Goal: Task Accomplishment & Management: Manage account settings

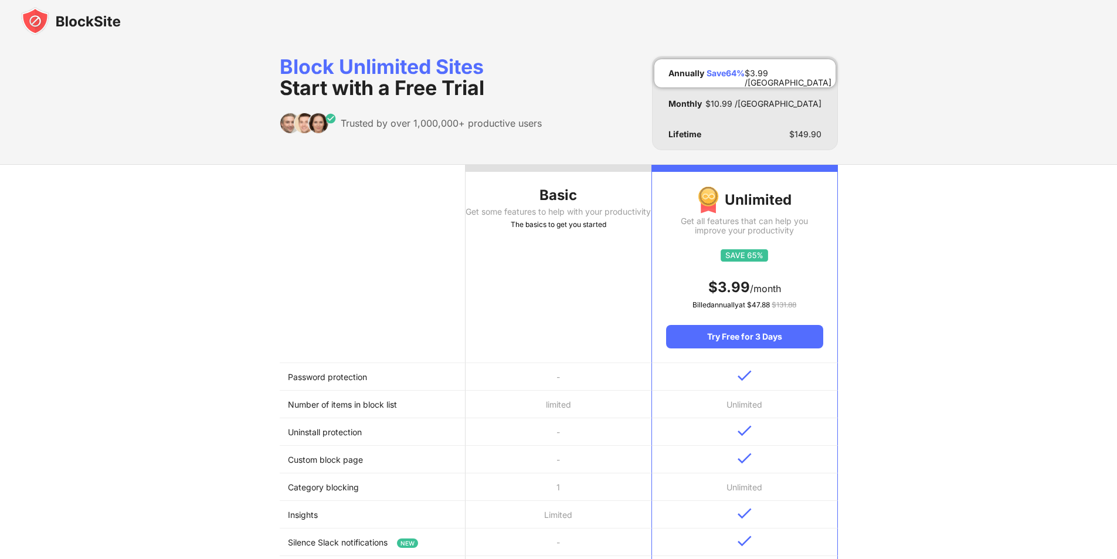
click at [90, 18] on img at bounding box center [71, 21] width 100 height 28
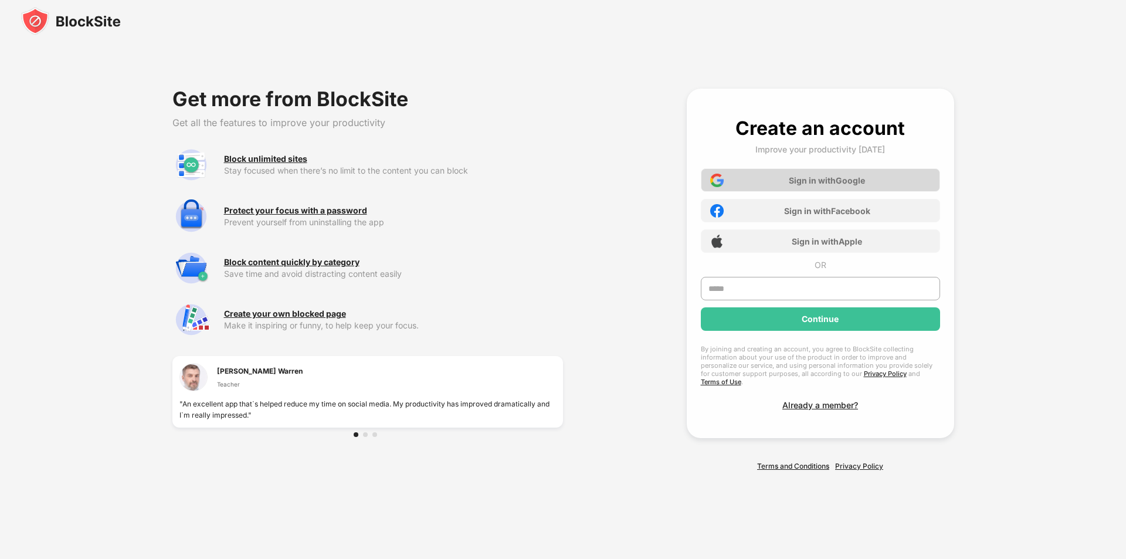
click at [805, 181] on div "Sign in with Google" at bounding box center [827, 180] width 76 height 10
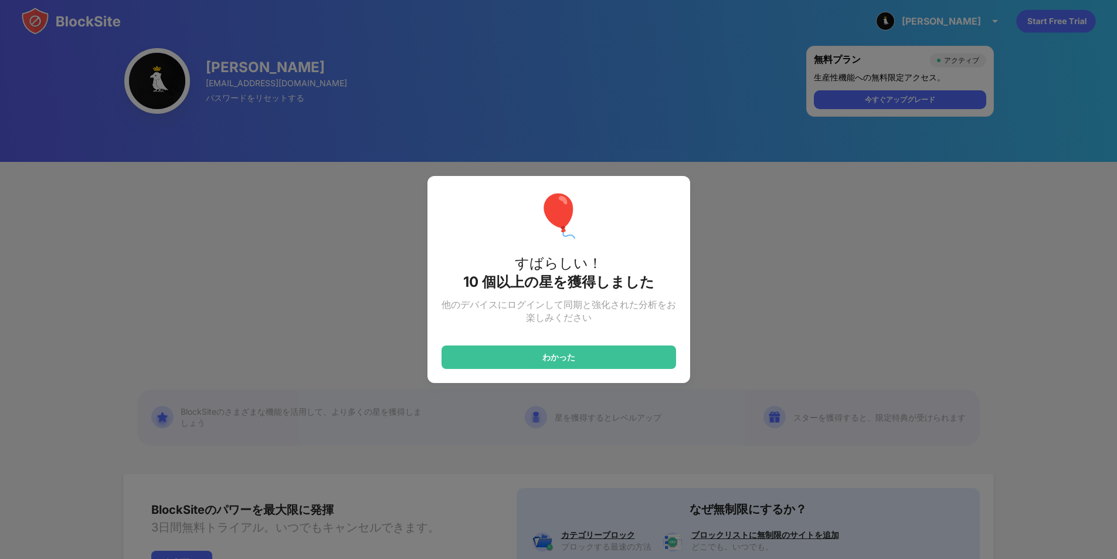
click at [752, 340] on div "🎈 すばらしい！ 10 個以上の 星 を獲得しました 他のデバイスにログインして同期と強化された分析をお楽しみください わかった" at bounding box center [558, 279] width 1117 height 559
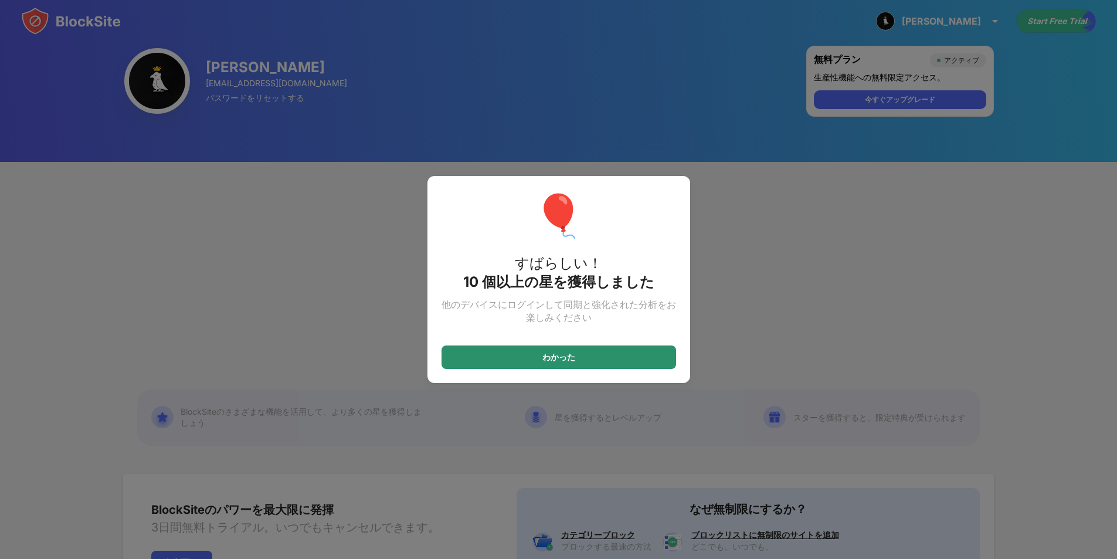
click at [614, 361] on div "わかった" at bounding box center [558, 356] width 235 height 23
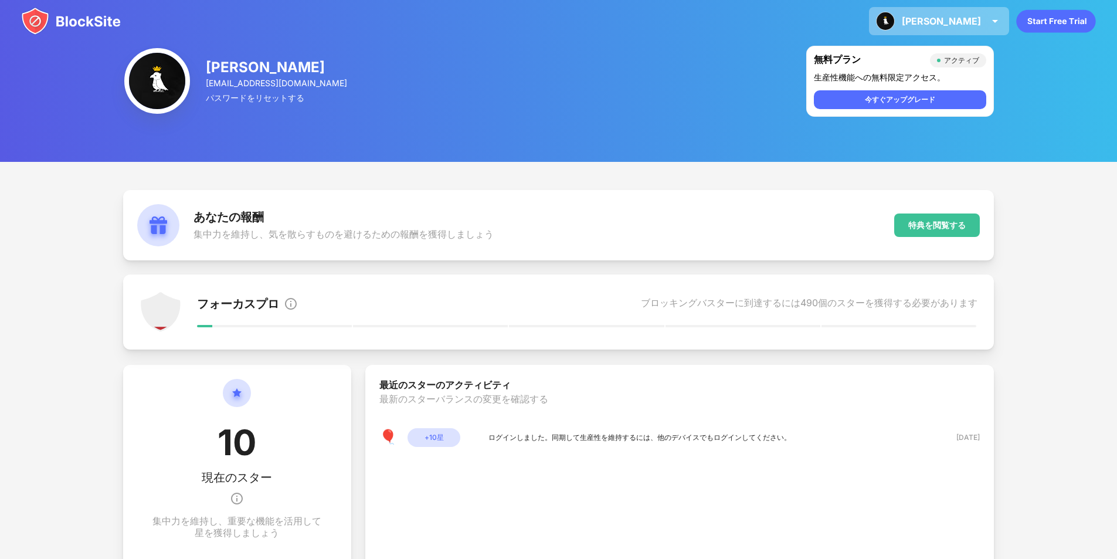
click at [895, 17] on img at bounding box center [885, 21] width 19 height 19
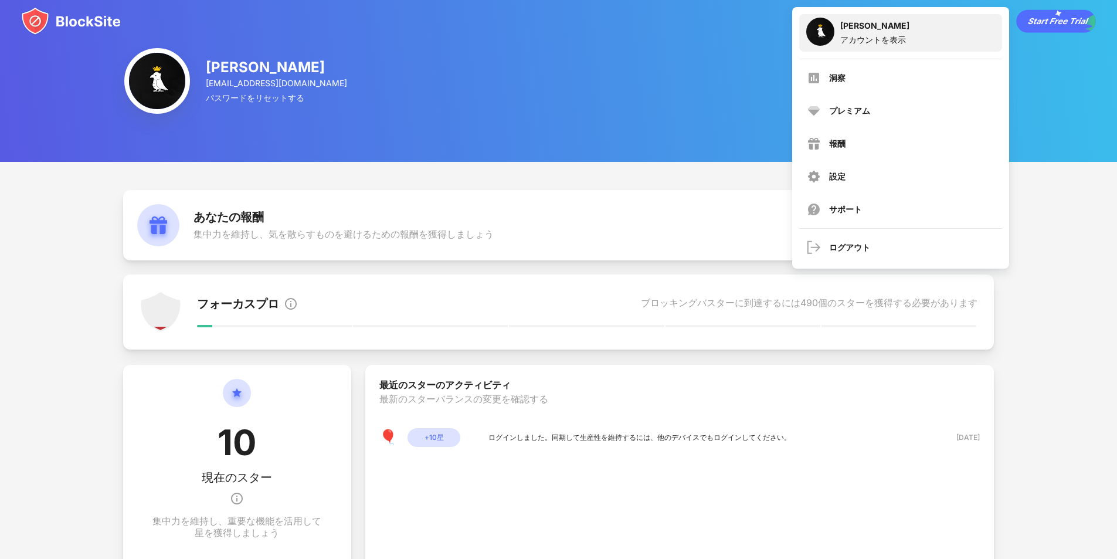
click at [913, 34] on div "[PERSON_NAME]露出 アカウントを表示" at bounding box center [900, 33] width 203 height 38
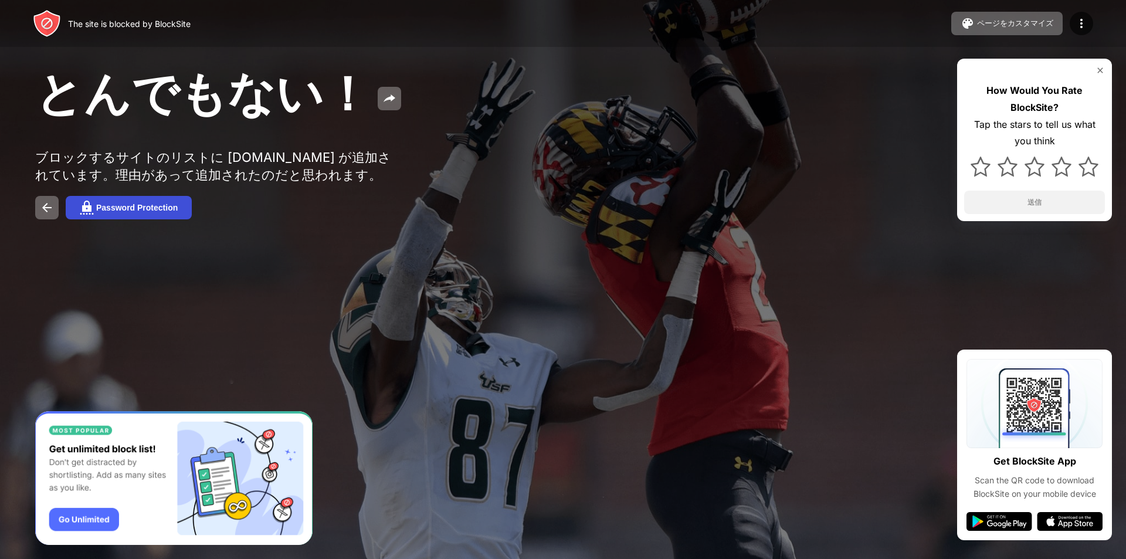
click at [126, 212] on div "Password Protection" at bounding box center [136, 207] width 81 height 9
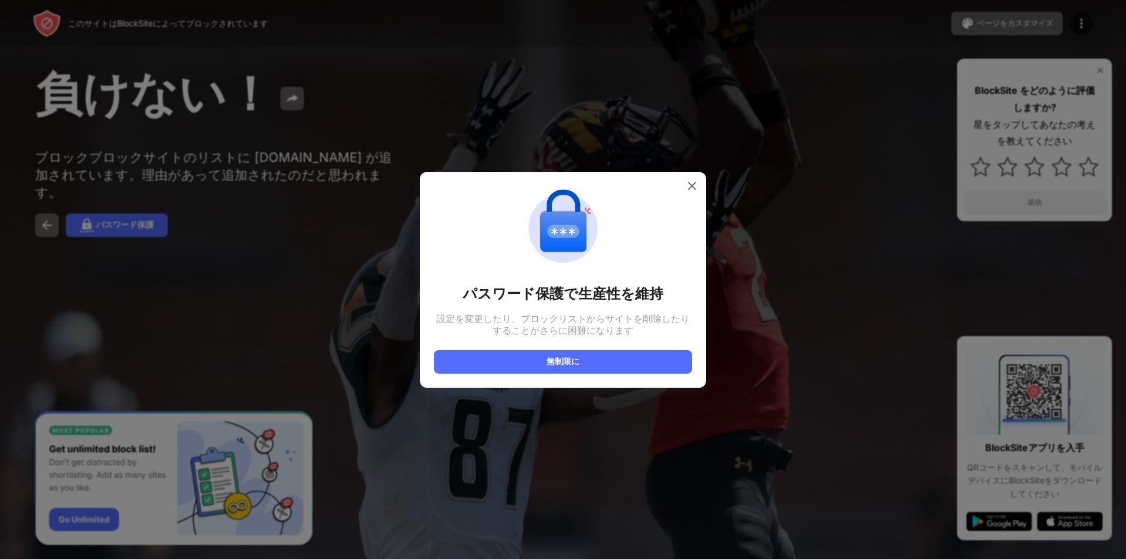
click at [584, 395] on div at bounding box center [563, 279] width 1126 height 559
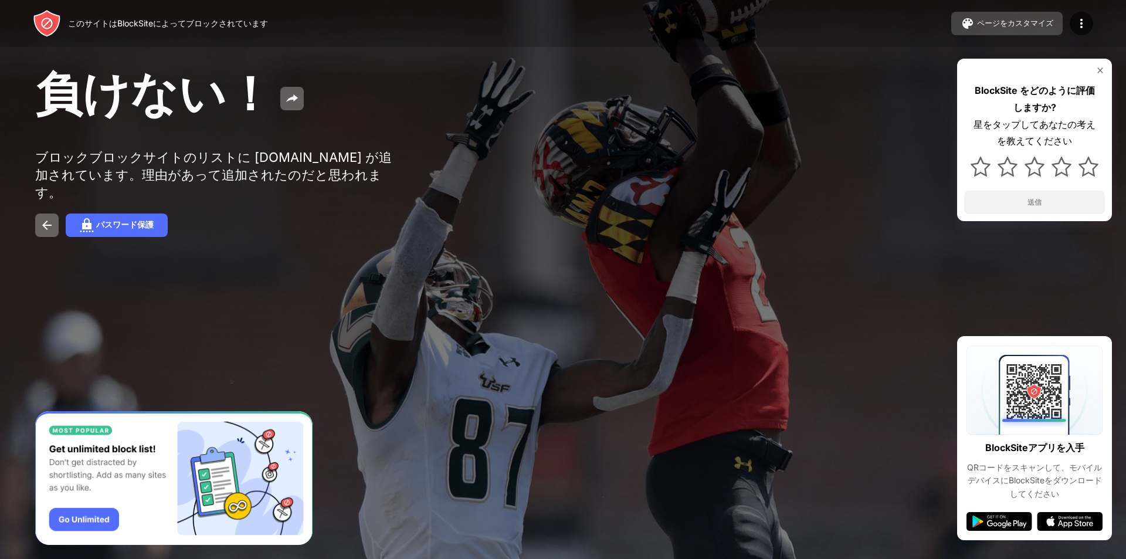
click at [976, 15] on button "ページをカスタマイズ" at bounding box center [1006, 23] width 111 height 23
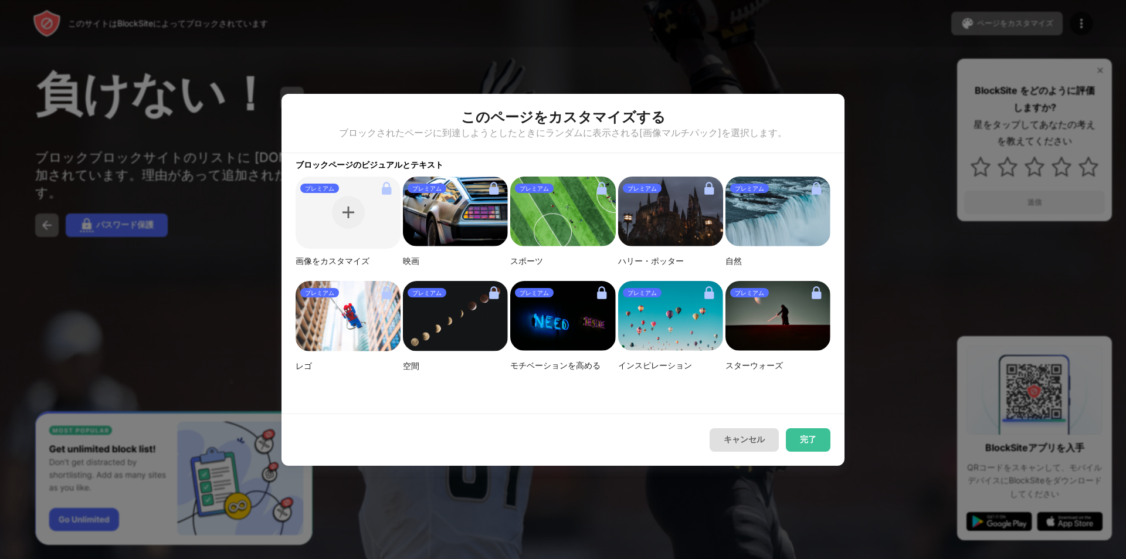
click at [741, 440] on font "キャンセル" at bounding box center [743, 438] width 41 height 9
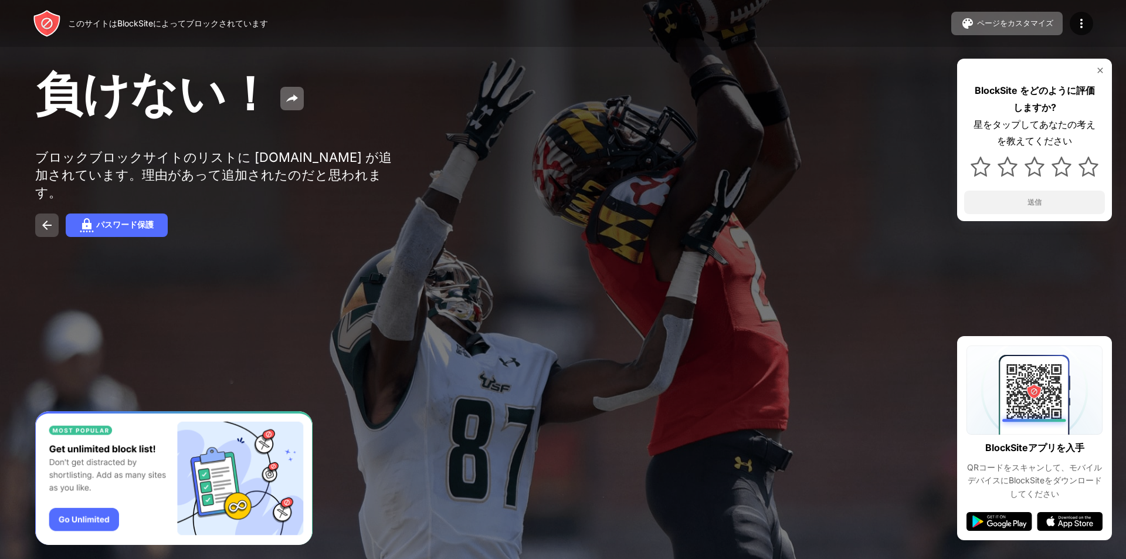
click at [53, 218] on img at bounding box center [47, 225] width 14 height 14
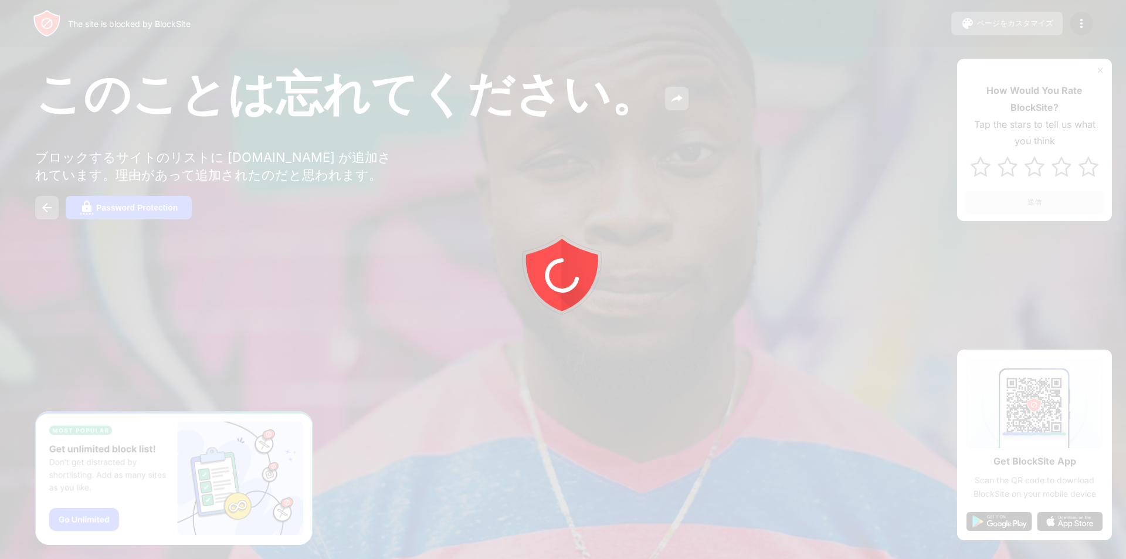
click at [199, 128] on div at bounding box center [563, 279] width 1126 height 559
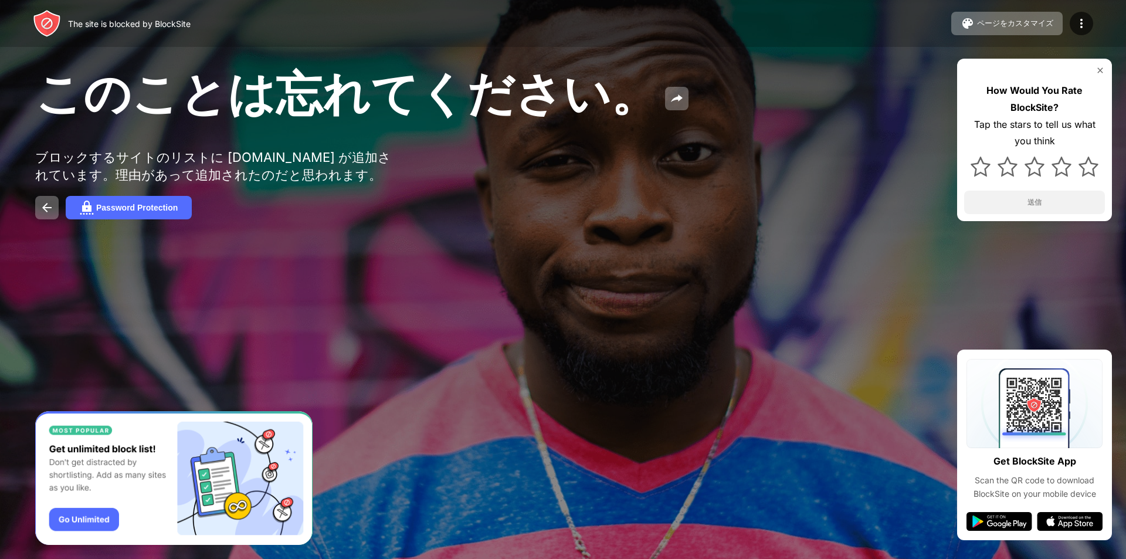
click at [1093, 67] on div at bounding box center [1034, 70] width 141 height 9
click at [1083, 25] on img at bounding box center [1081, 23] width 14 height 14
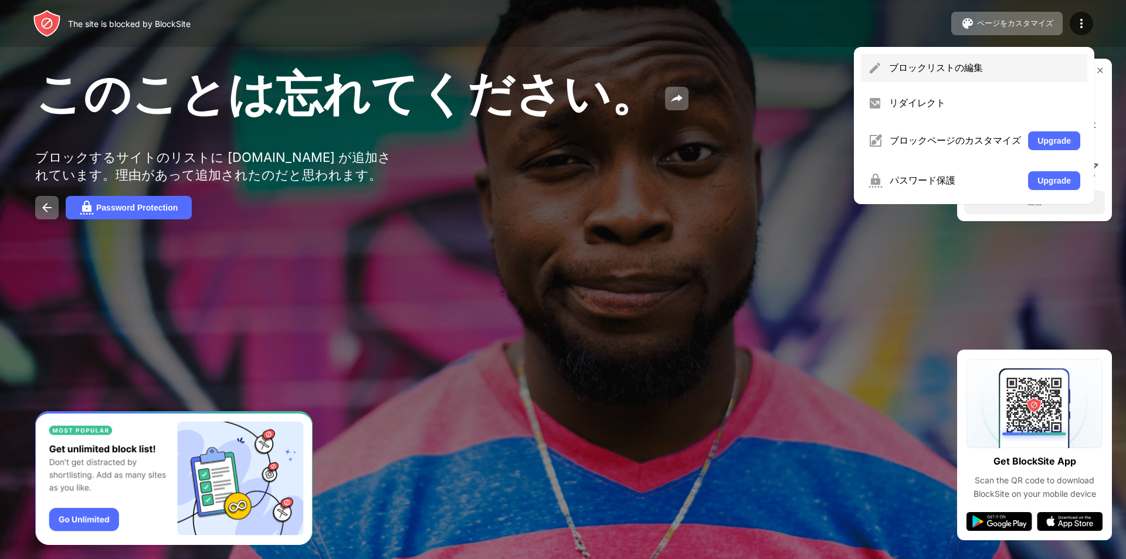
click at [1000, 70] on div "ブロックリストの編集" at bounding box center [984, 68] width 191 height 13
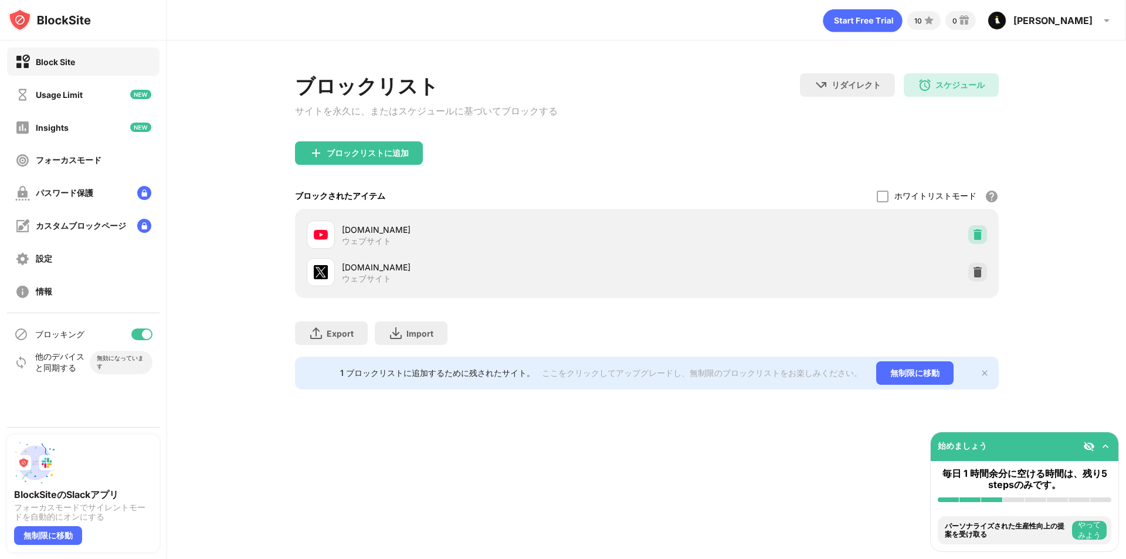
click at [973, 234] on img at bounding box center [978, 235] width 12 height 12
